Goal: Find specific page/section: Find specific page/section

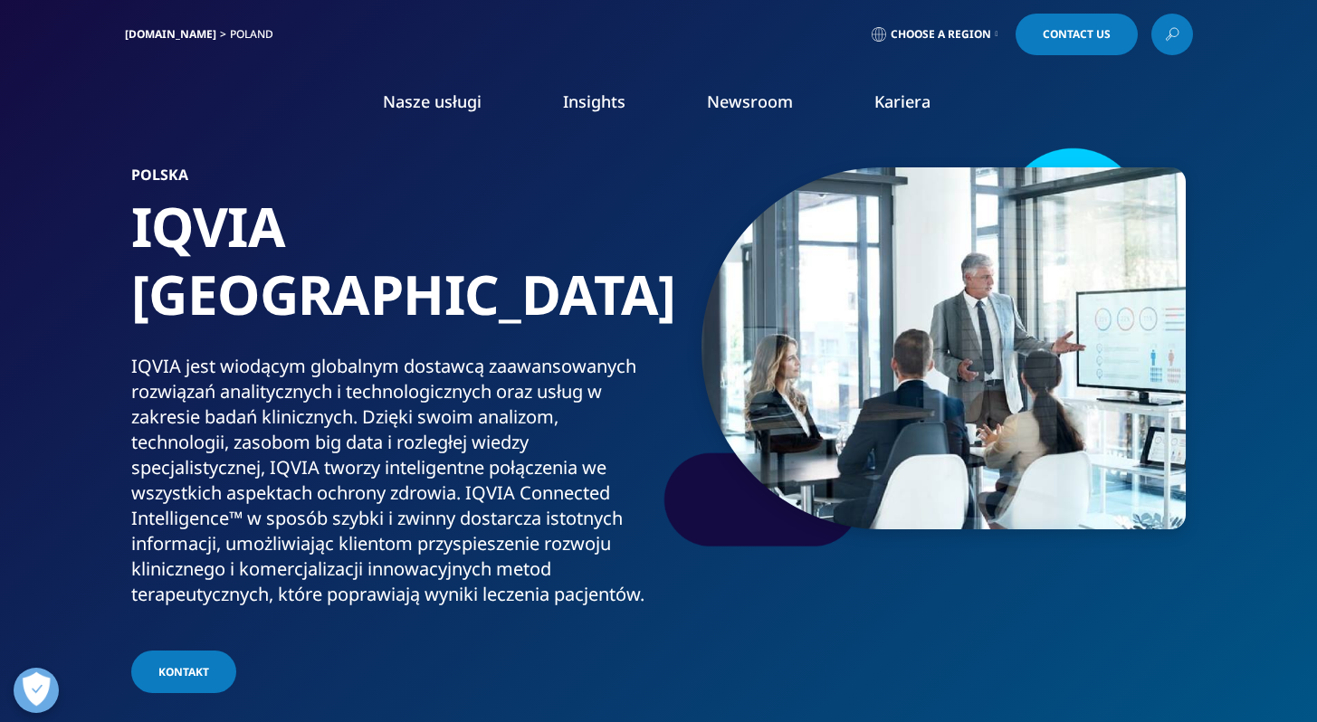
click at [901, 105] on link "Kariera" at bounding box center [902, 101] width 56 height 22
click at [121, 347] on link "DOWIEDZ SIĘ WIĘCEJ" at bounding box center [180, 349] width 307 height 15
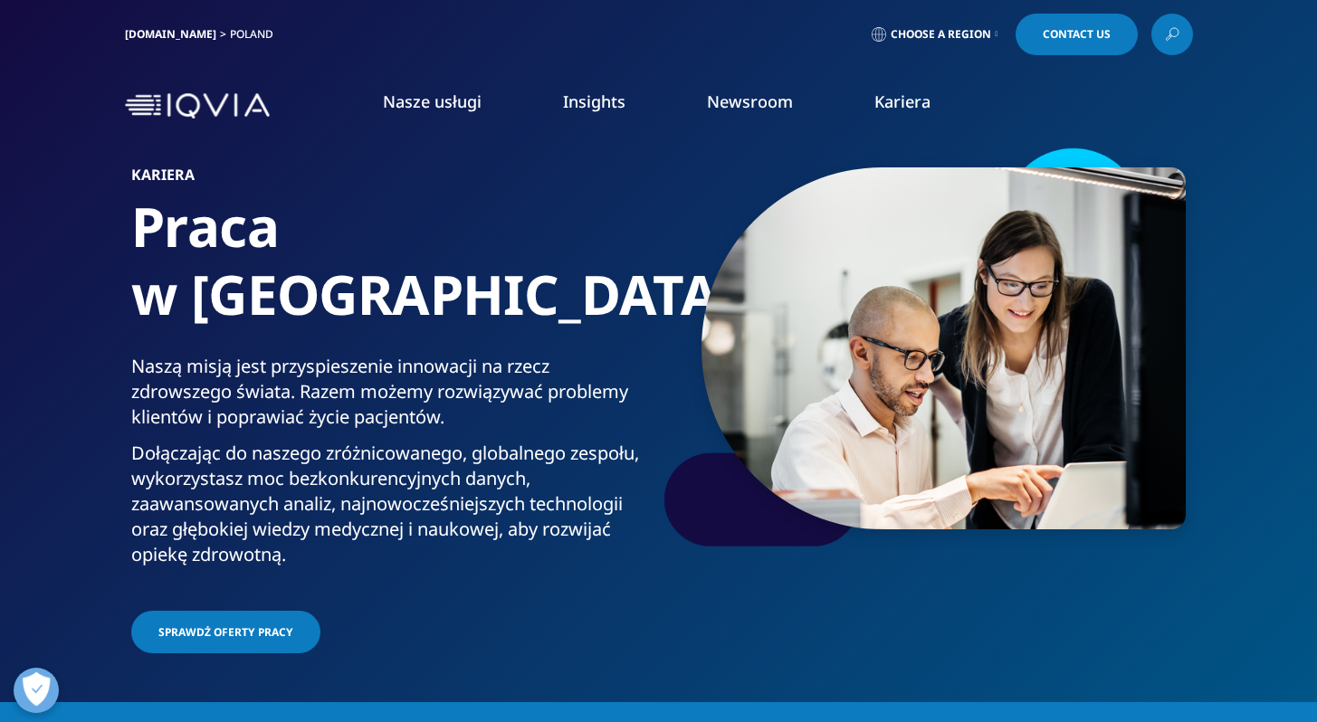
click at [747, 448] on link "ZNAJDŹ OFERTĘ" at bounding box center [771, 455] width 181 height 15
